Goal: Information Seeking & Learning: Learn about a topic

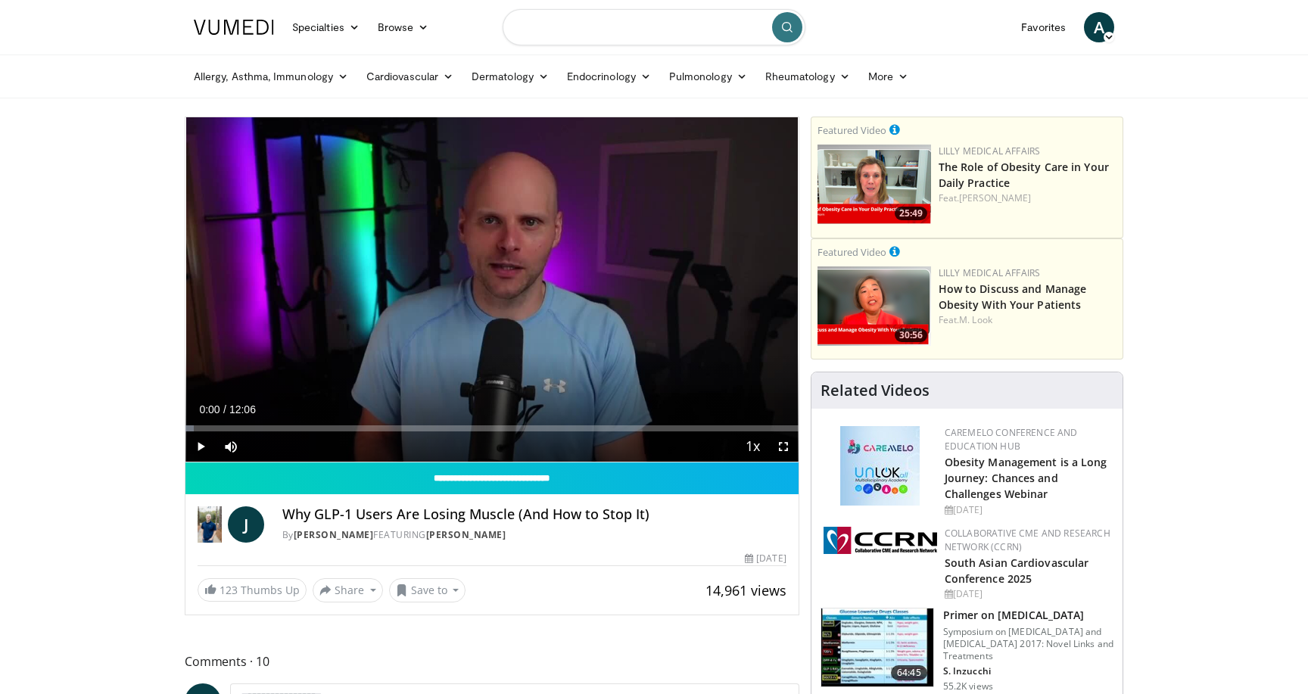
click at [552, 26] on input "Search topics, interventions" at bounding box center [654, 27] width 303 height 36
type input "**********"
click at [781, 26] on icon "submit" at bounding box center [787, 27] width 12 height 12
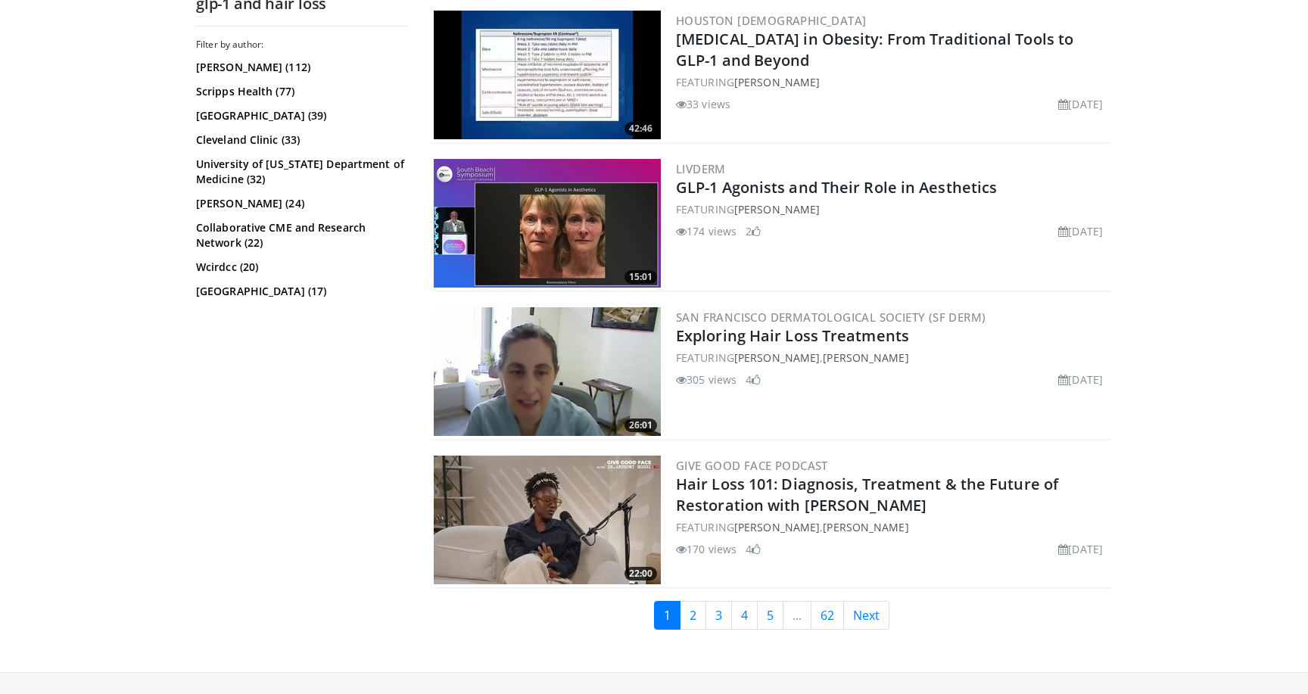
scroll to position [3574, 0]
click at [880, 334] on link "Exploring Hair Loss Treatments" at bounding box center [792, 336] width 233 height 20
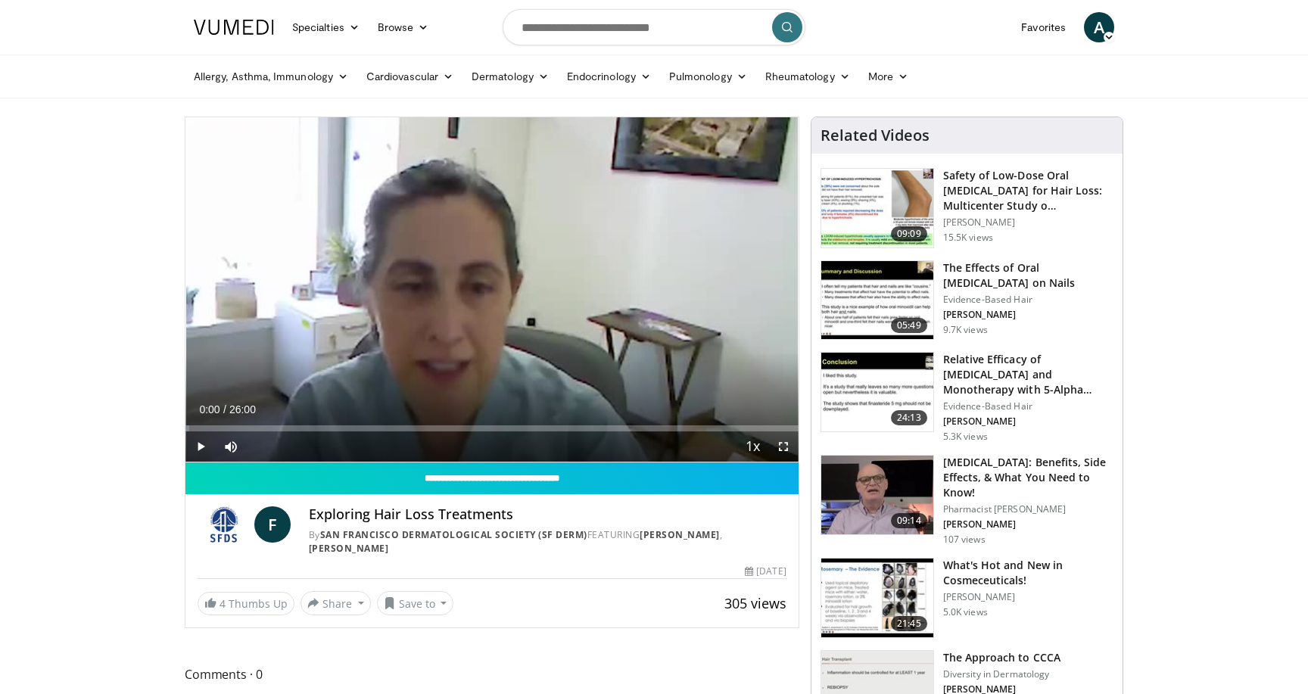
click at [199, 443] on span "Video Player" at bounding box center [201, 447] width 30 height 30
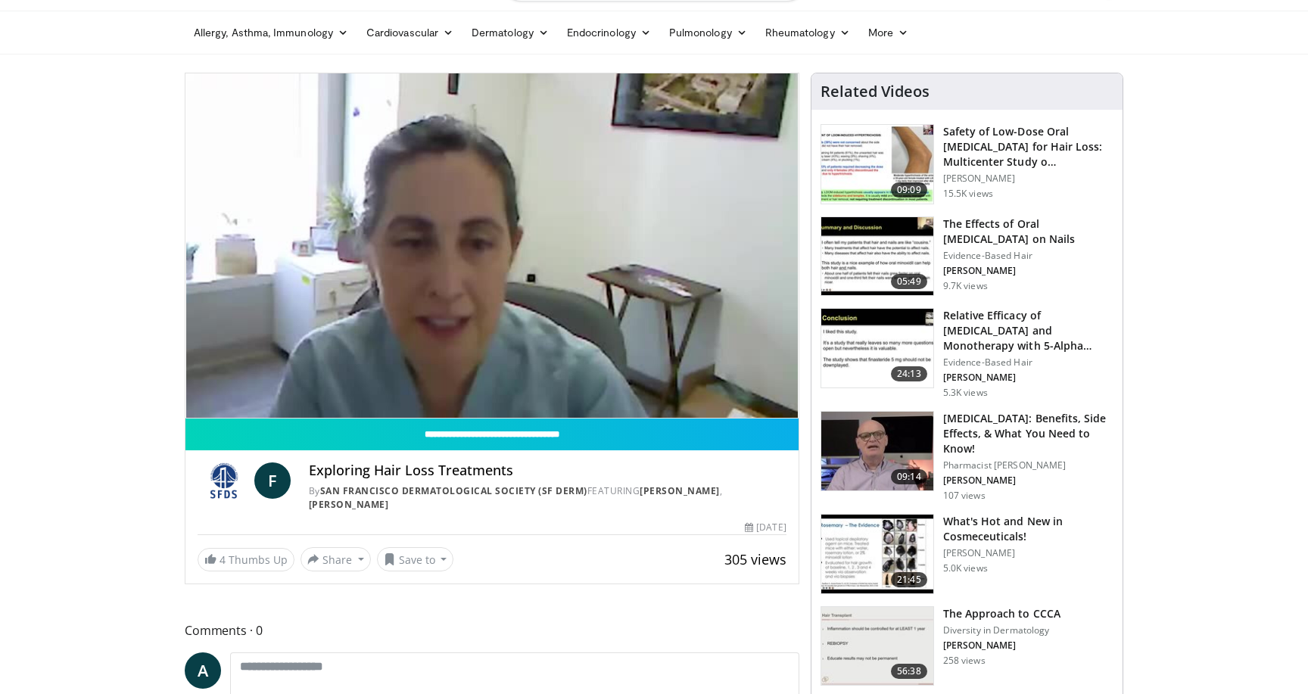
scroll to position [30, 0]
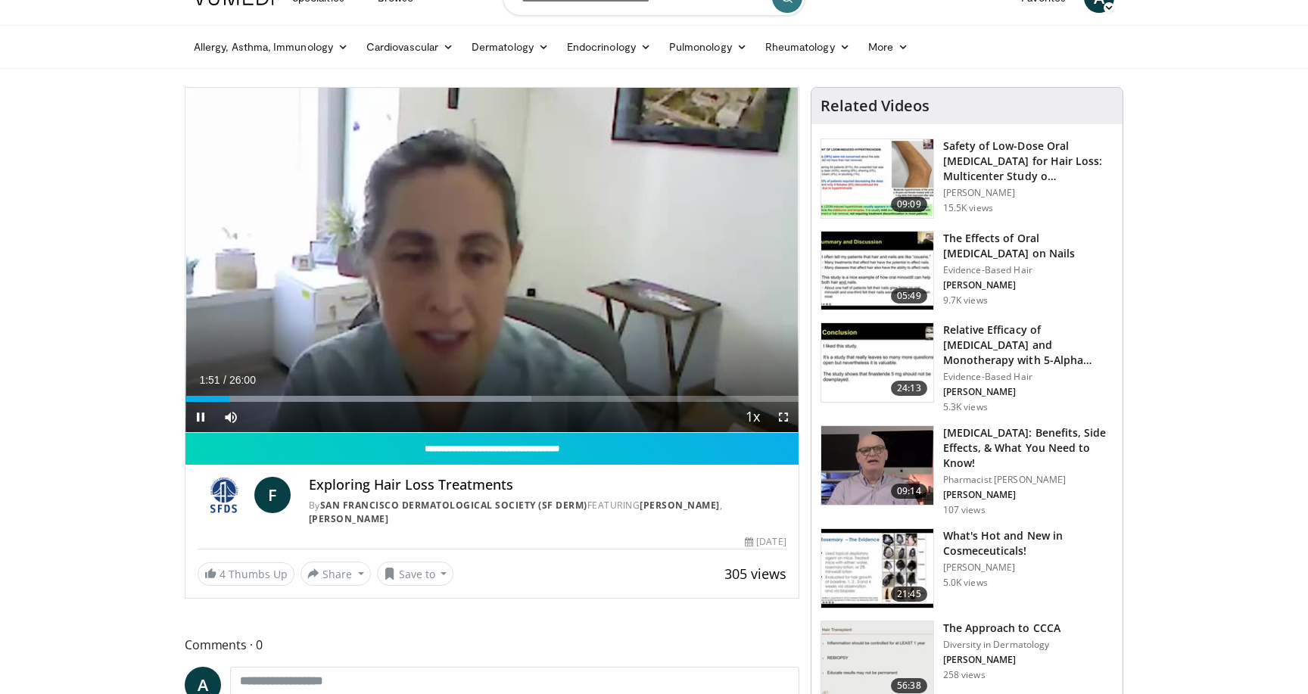
click at [784, 415] on span "Video Player" at bounding box center [784, 417] width 30 height 30
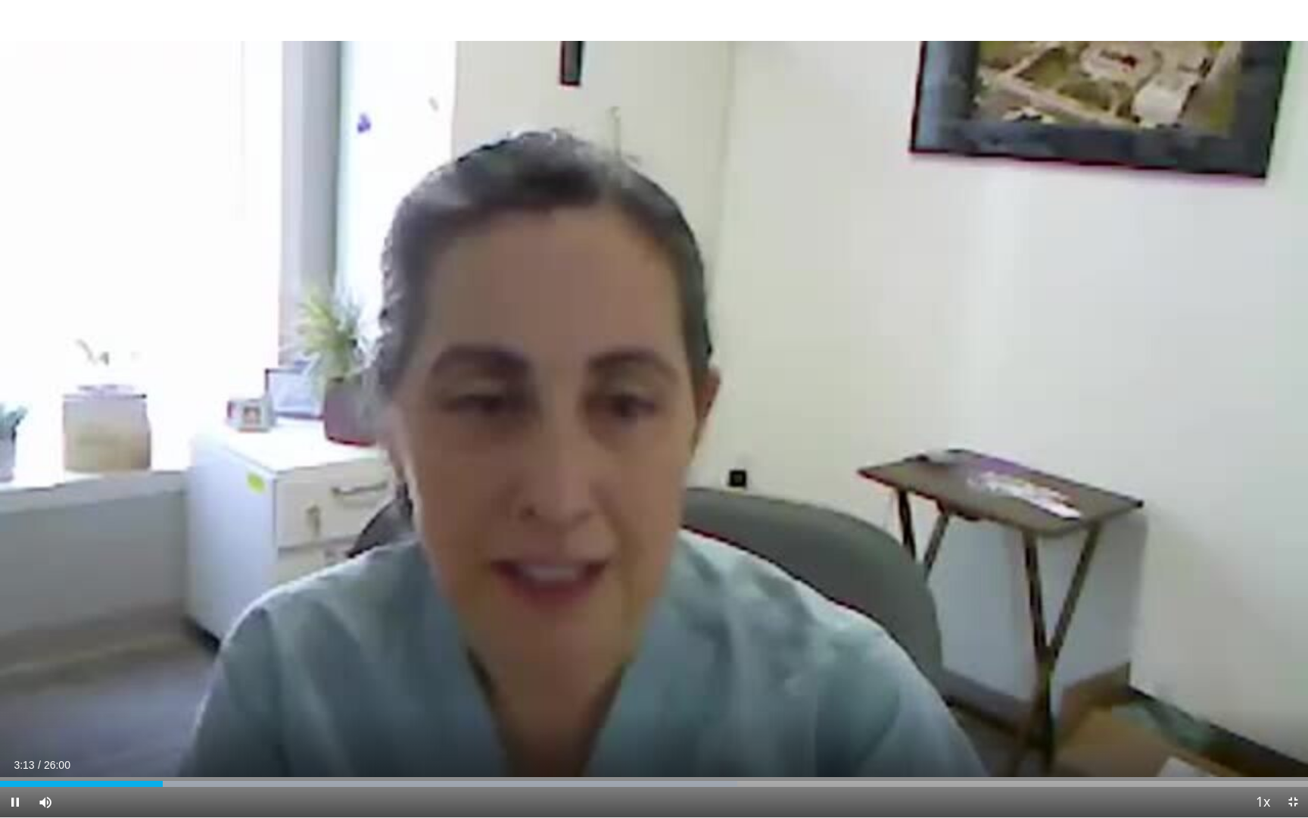
click at [15, 694] on span "Video Player" at bounding box center [15, 802] width 30 height 30
click at [18, 694] on span "Video Player" at bounding box center [15, 802] width 30 height 30
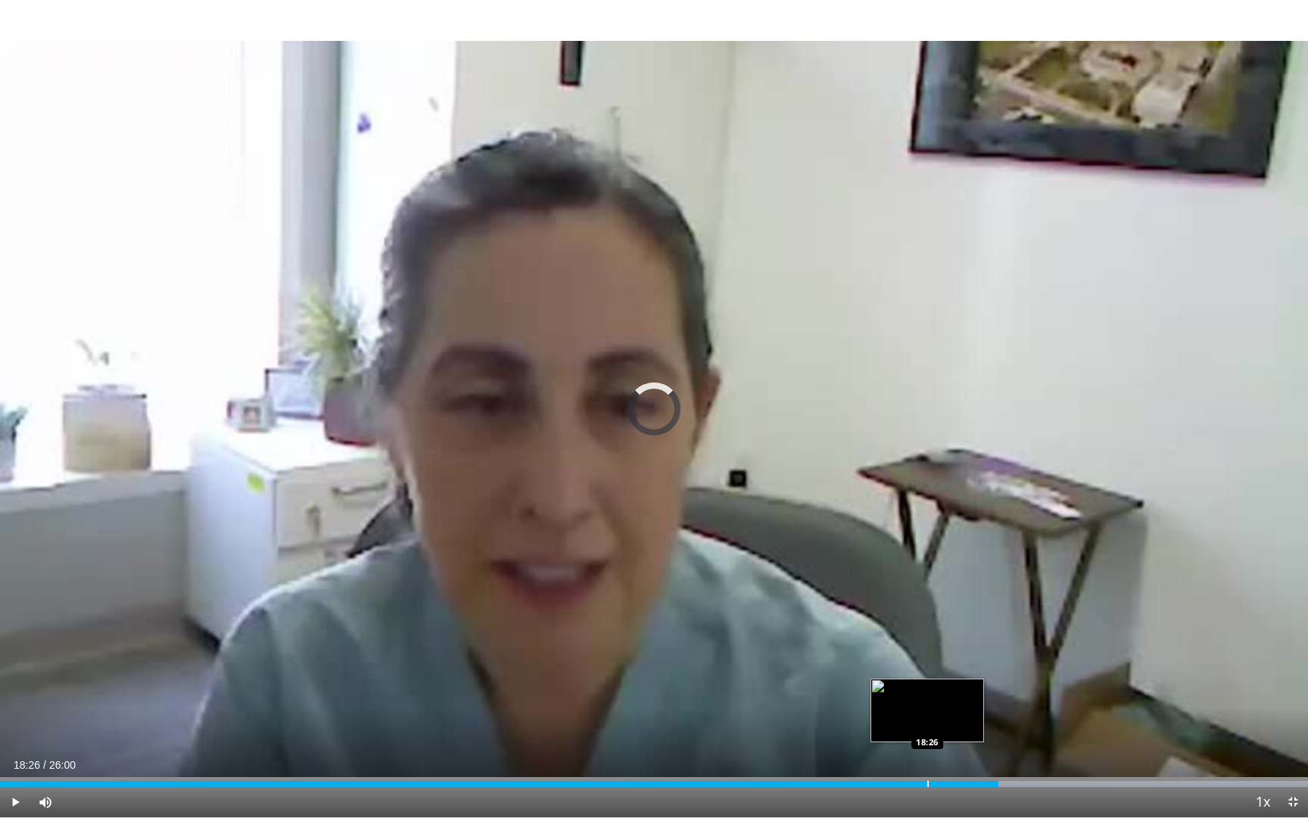
click at [928, 694] on div "Progress Bar" at bounding box center [929, 784] width 2 height 6
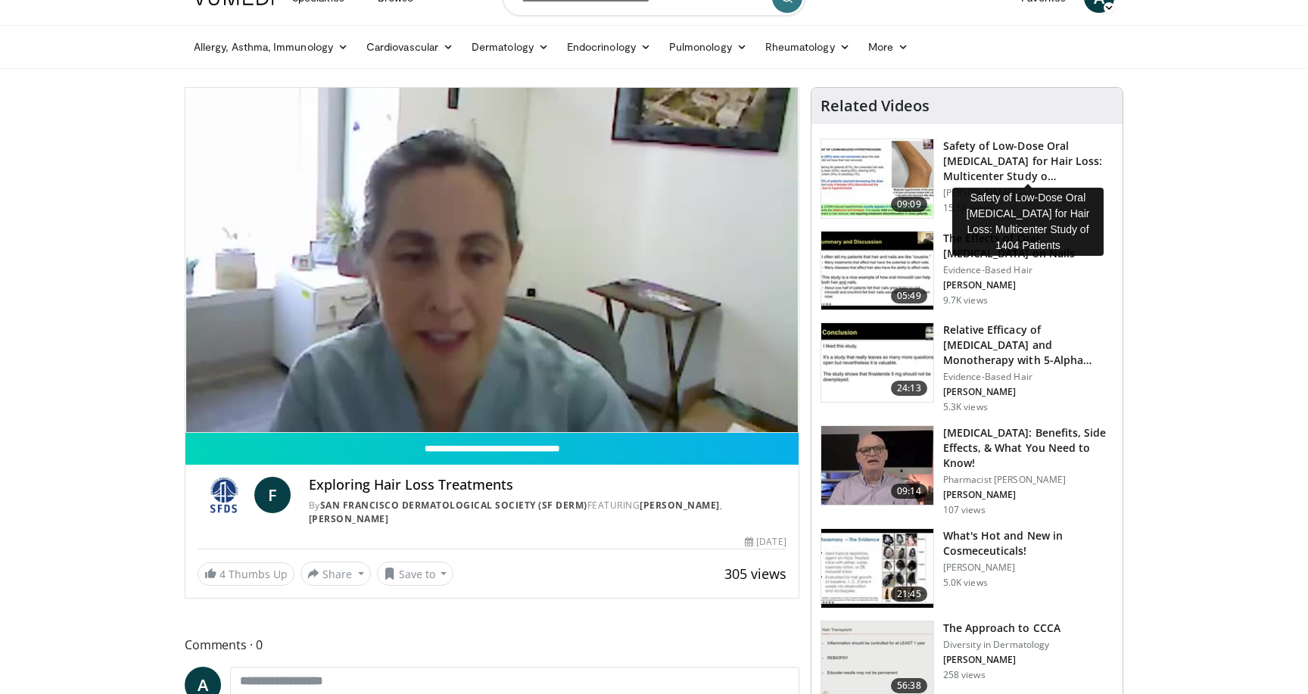
click at [1006, 161] on h3 "Safety of Low-Dose Oral Minoxidil for Hair Loss: Multicenter Study o…" at bounding box center [1028, 161] width 170 height 45
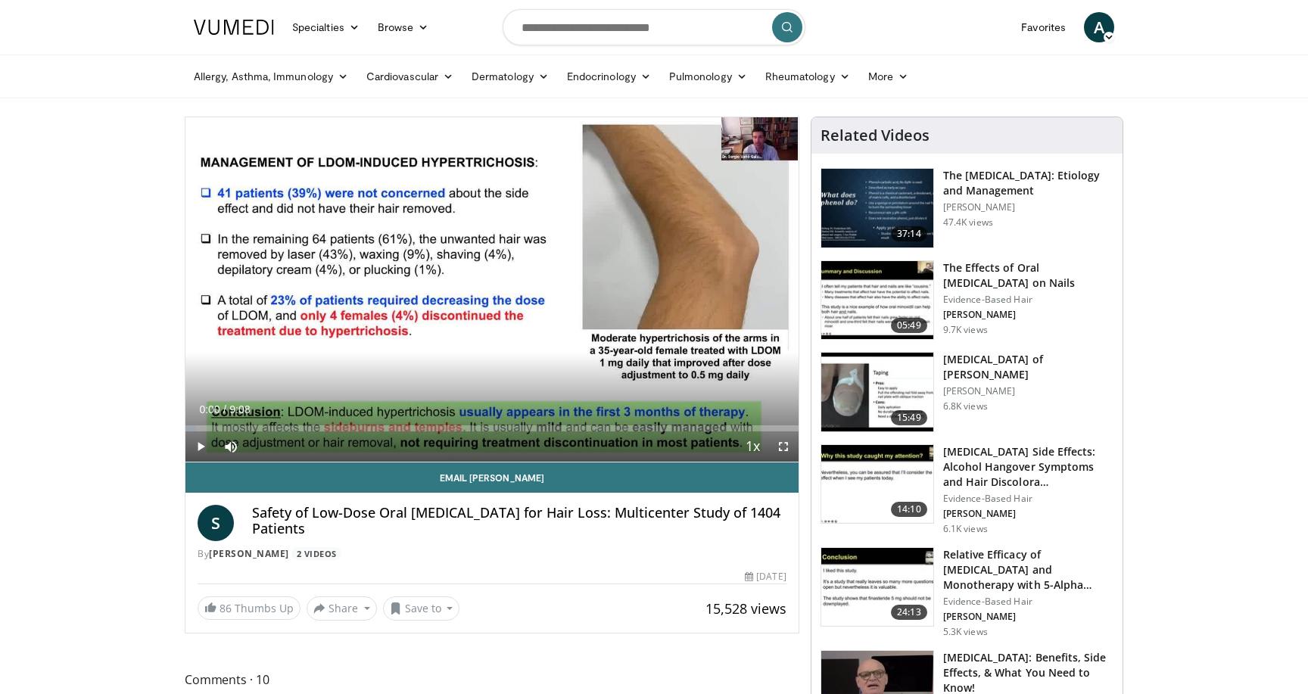
click at [200, 446] on span "Video Player" at bounding box center [201, 447] width 30 height 30
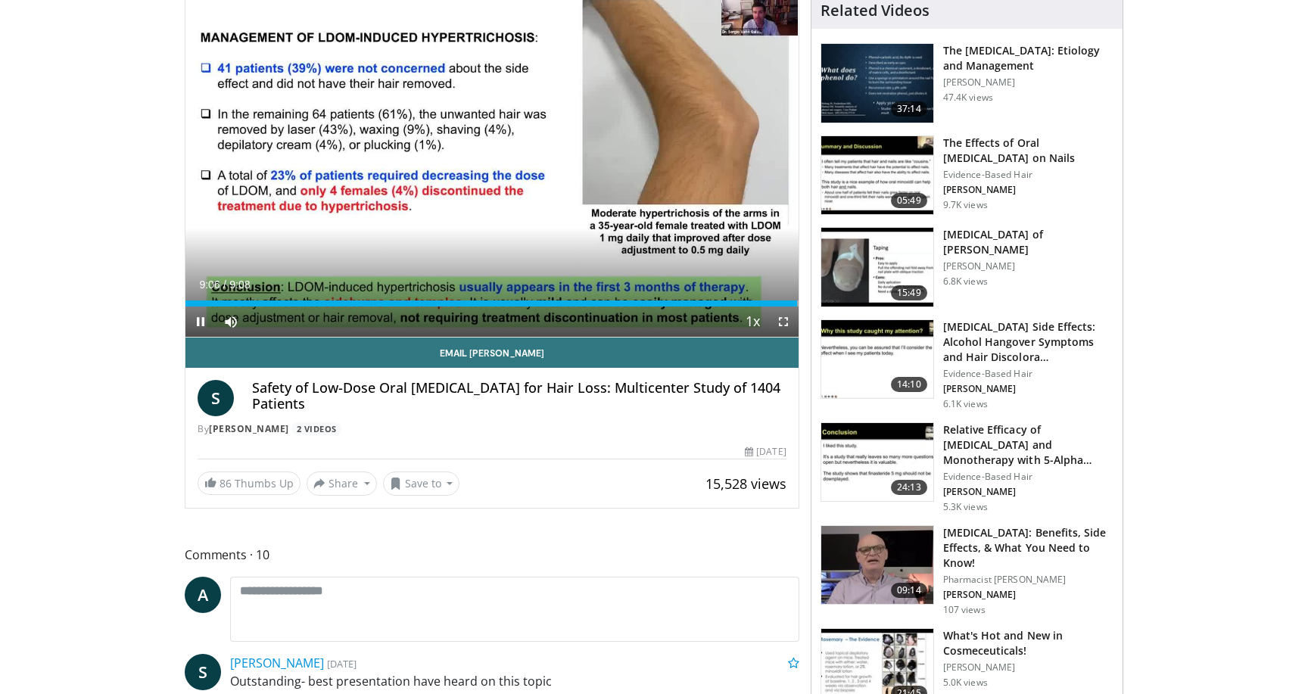
scroll to position [126, 0]
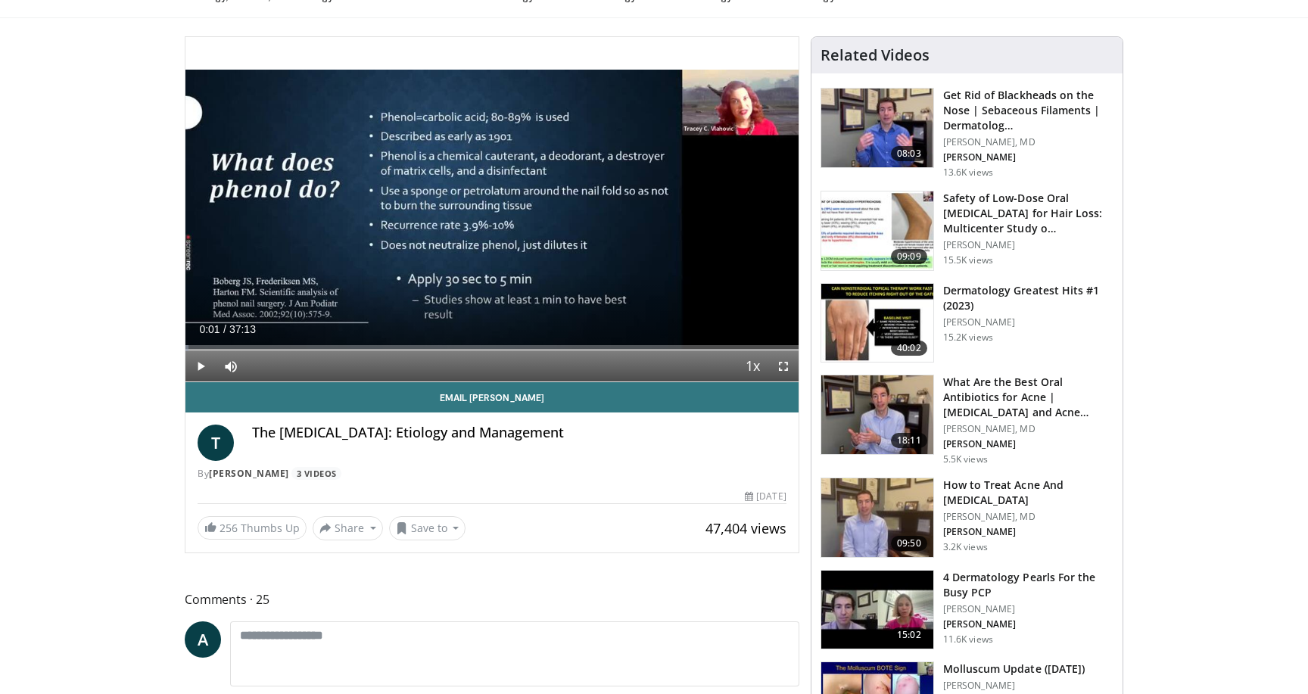
scroll to position [89, 0]
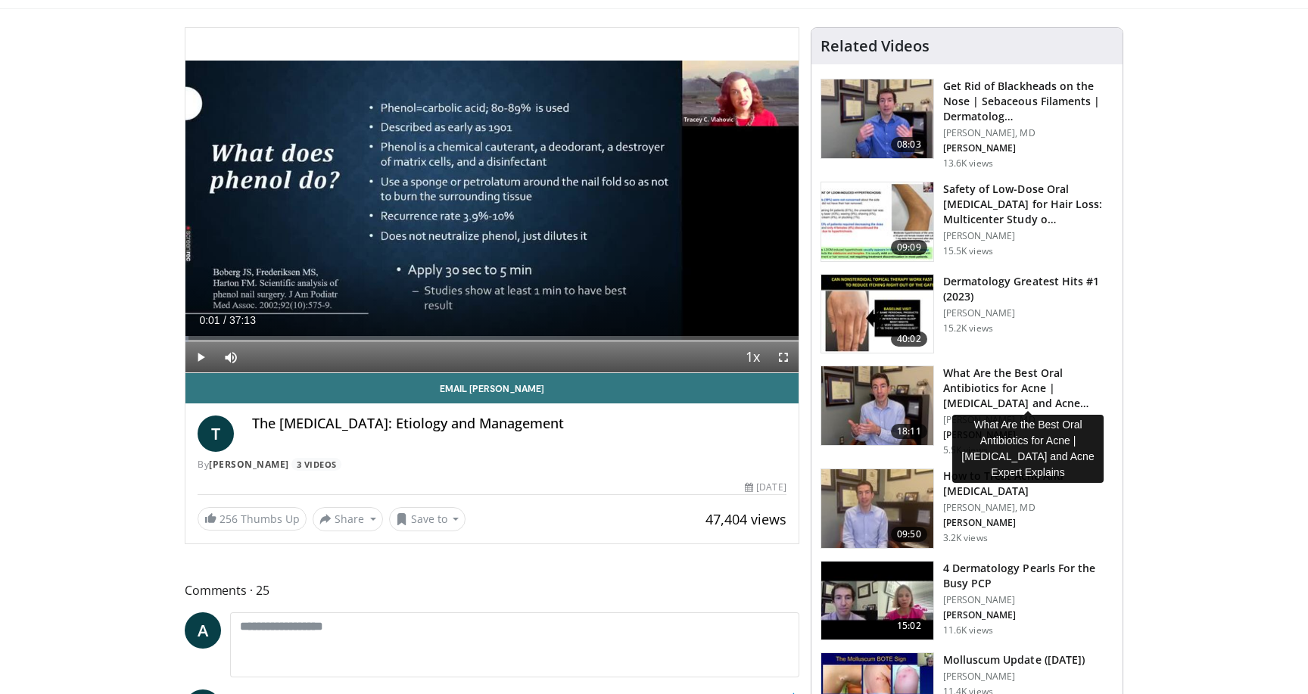
click at [998, 387] on h3 "What Are the Best Oral Antibiotics for Acne | Dermatologist and Acne…" at bounding box center [1028, 388] width 170 height 45
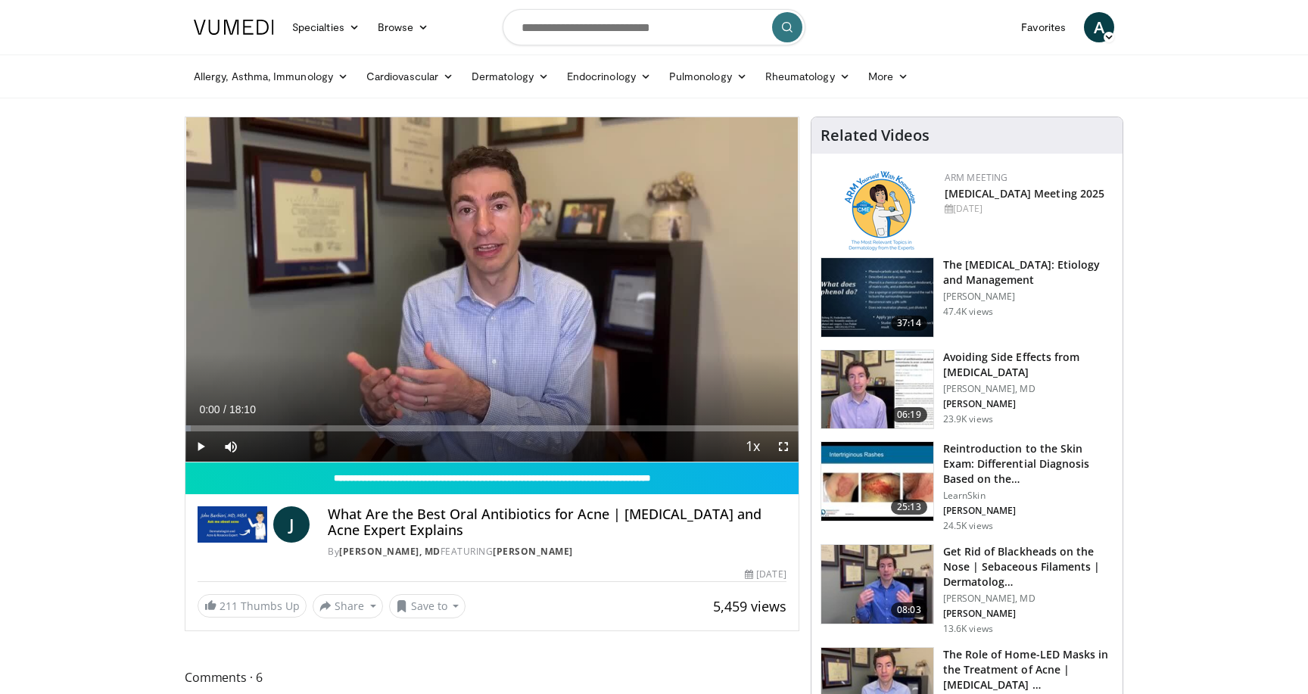
click at [201, 447] on span "Video Player" at bounding box center [201, 447] width 30 height 30
click at [201, 443] on span "Video Player" at bounding box center [201, 447] width 30 height 30
click at [203, 448] on span "Video Player" at bounding box center [201, 447] width 30 height 30
click at [201, 448] on span "Video Player" at bounding box center [201, 447] width 30 height 30
click at [193, 447] on span "Video Player" at bounding box center [201, 447] width 30 height 30
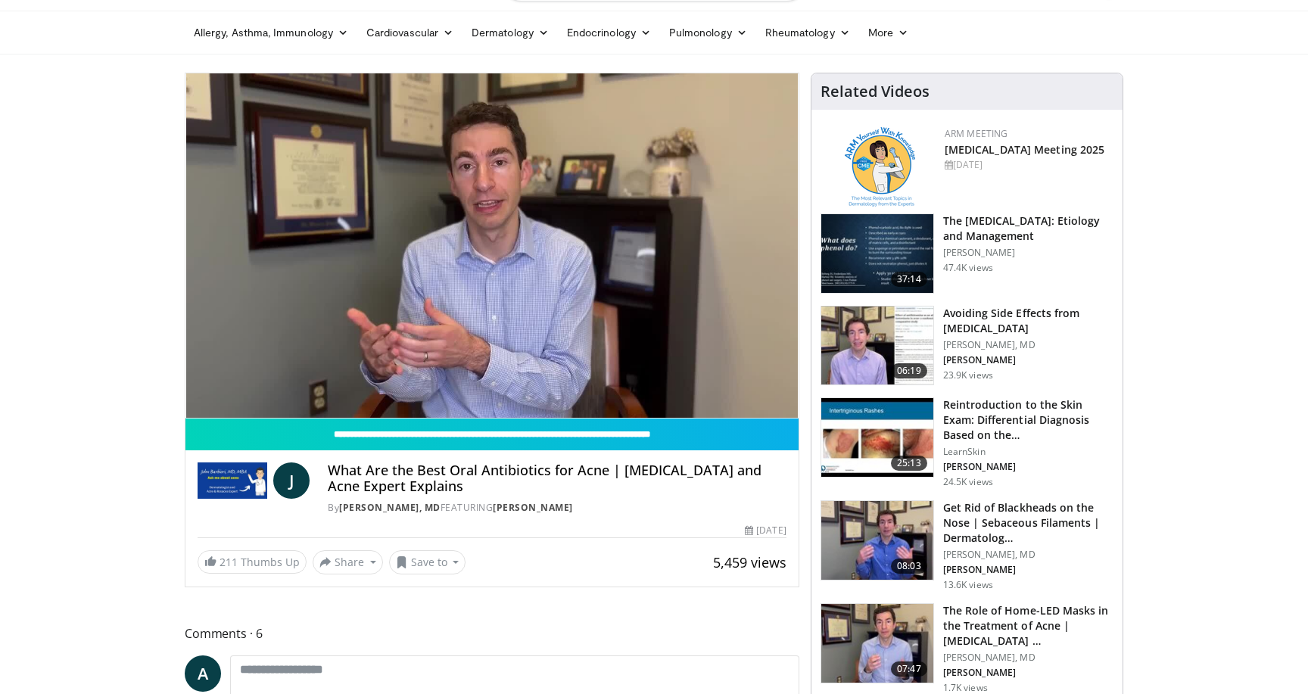
scroll to position [43, 0]
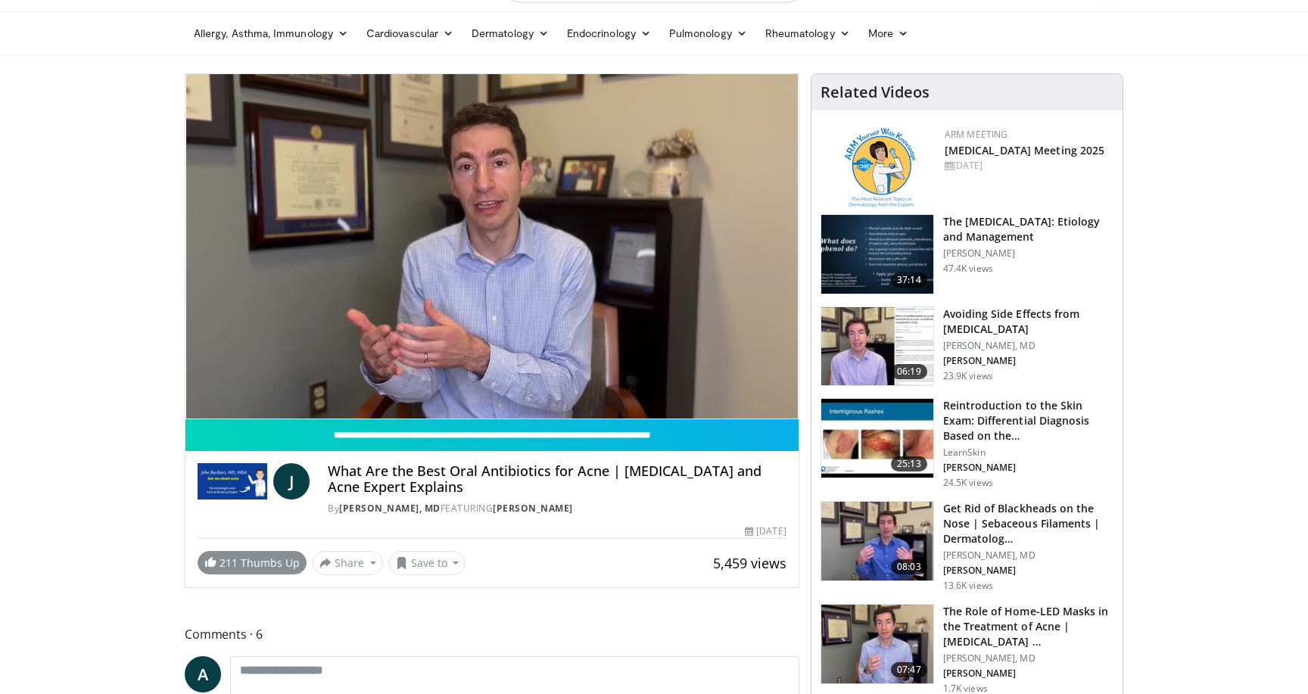
click at [211, 562] on span at bounding box center [210, 562] width 12 height 12
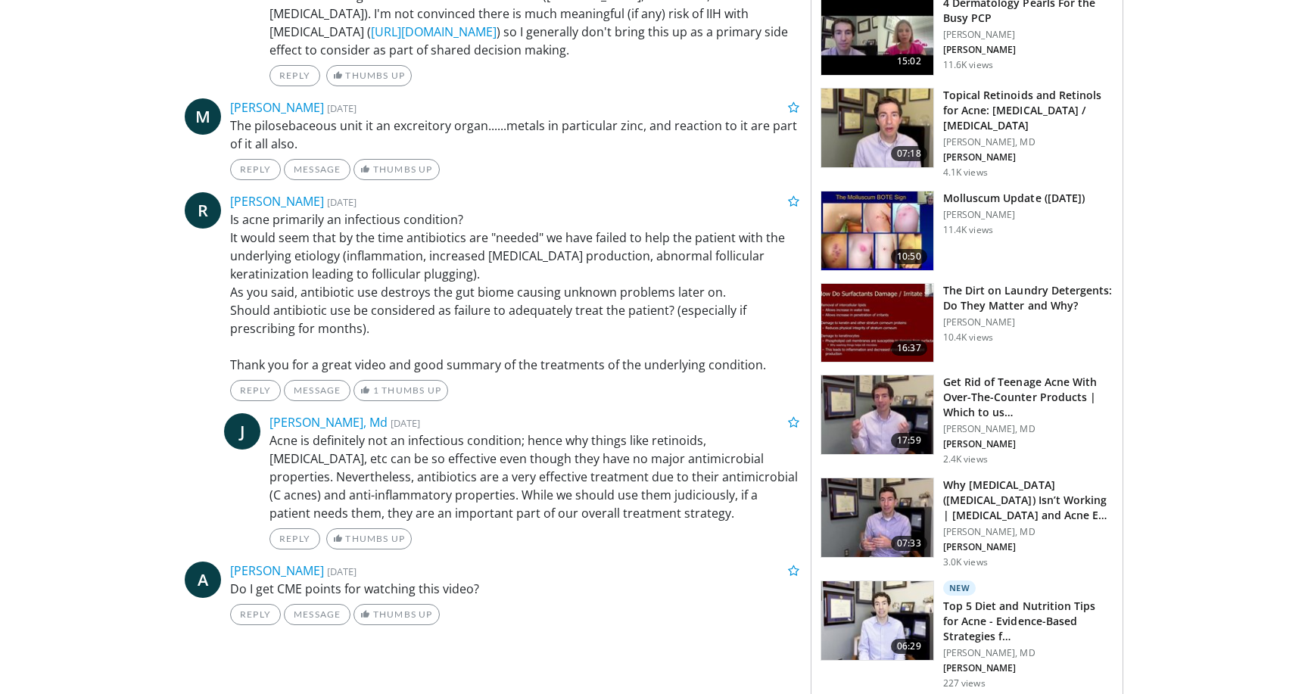
scroll to position [959, 0]
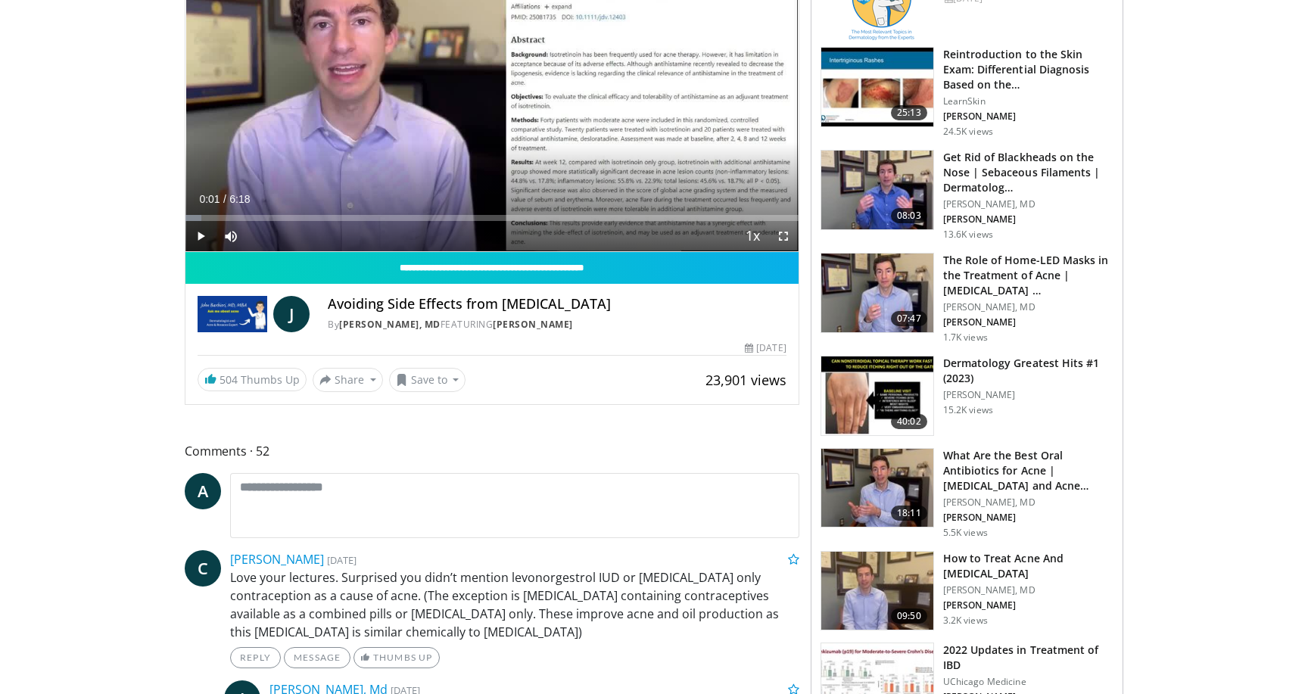
scroll to position [220, 0]
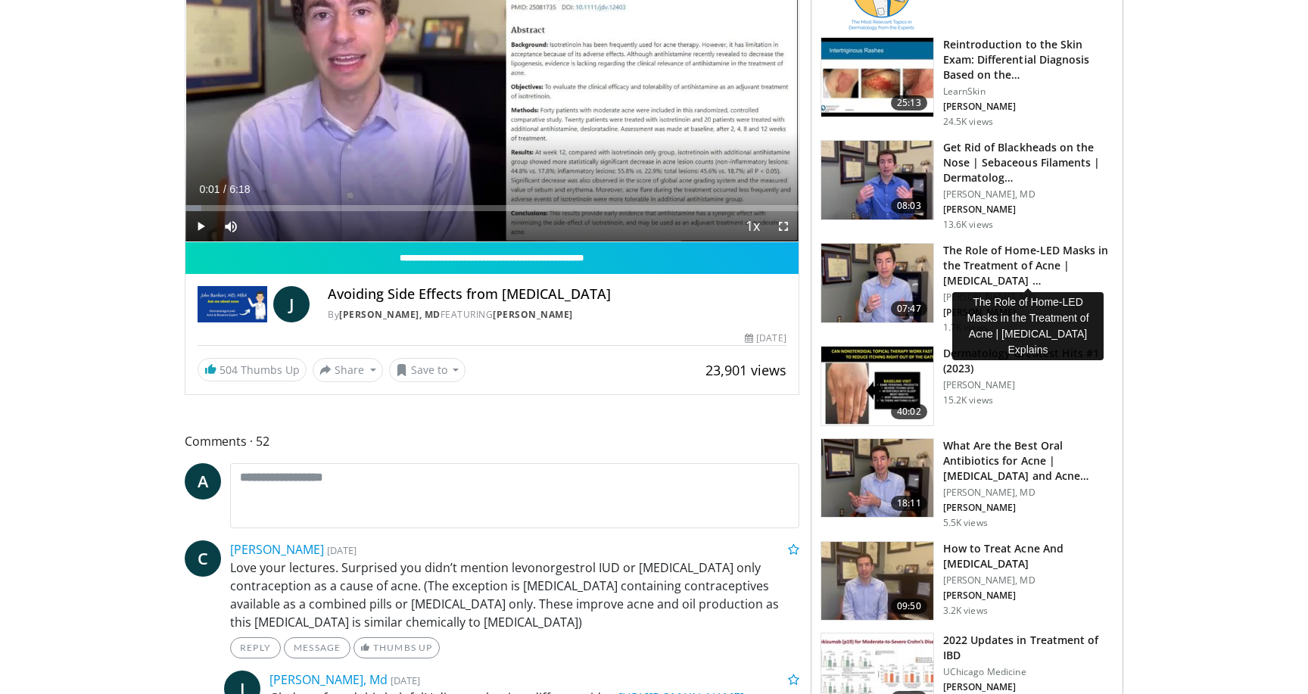
click at [980, 267] on h3 "The Role of Home-LED Masks in the Treatment of Acne | Dermatologist …" at bounding box center [1028, 265] width 170 height 45
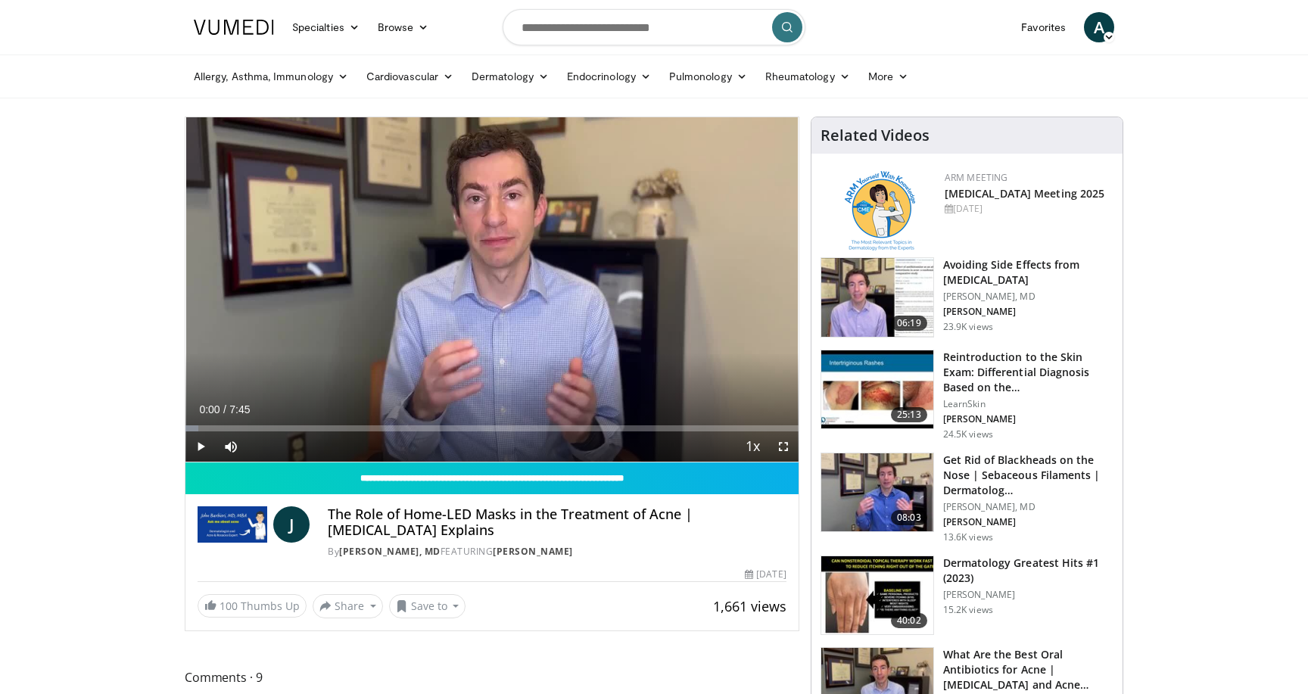
click at [203, 447] on span "Video Player" at bounding box center [201, 447] width 30 height 30
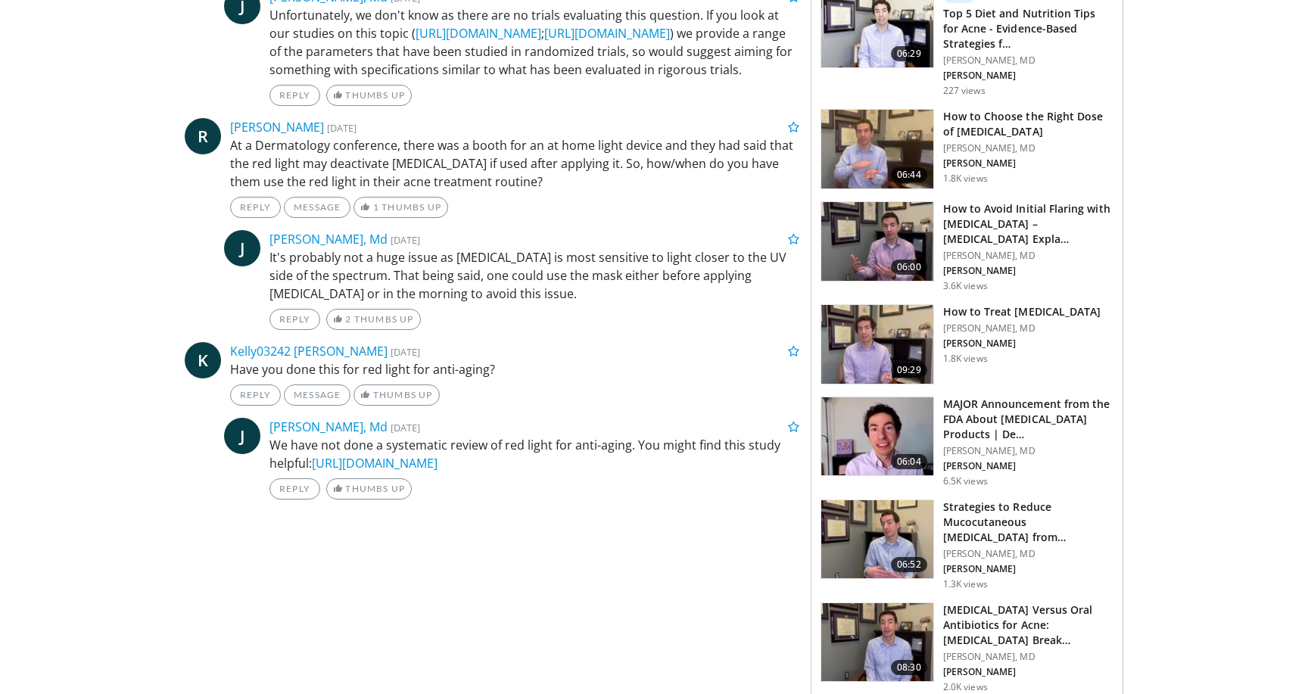
scroll to position [1268, 0]
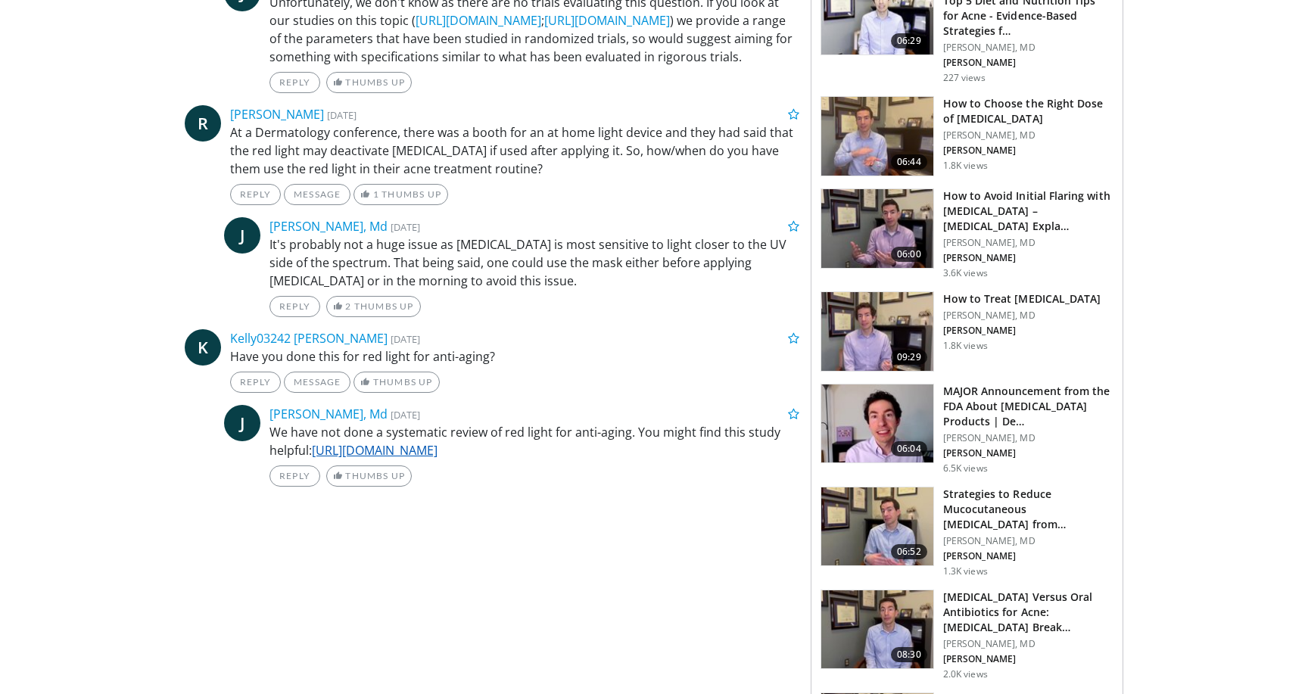
click at [438, 451] on link "[URL][DOMAIN_NAME]" at bounding box center [375, 450] width 126 height 17
